Goal: Navigation & Orientation: Find specific page/section

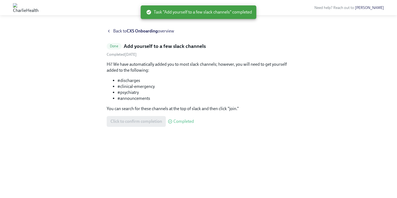
click at [112, 32] on div "Back to CXS Onboarding overview" at bounding box center [199, 31] width 184 height 6
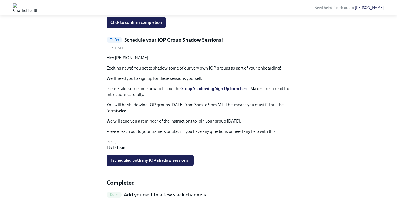
scroll to position [191, 0]
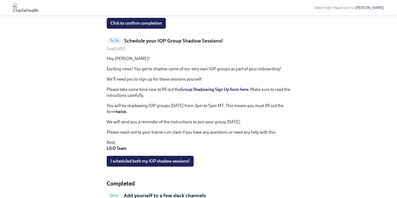
click at [226, 89] on strong "Group Shadowing Sign Up form here" at bounding box center [214, 89] width 68 height 5
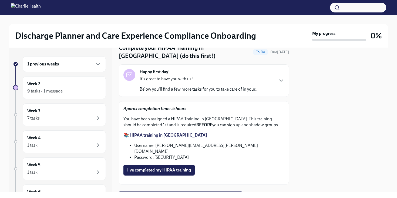
scroll to position [45, 0]
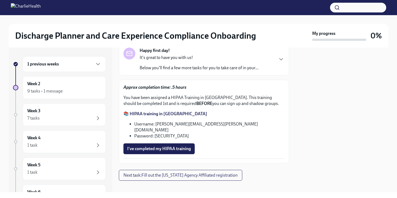
click at [163, 114] on strong "📚 HIPAA training in [GEOGRAPHIC_DATA]" at bounding box center [165, 113] width 84 height 5
